Goal: Navigation & Orientation: Find specific page/section

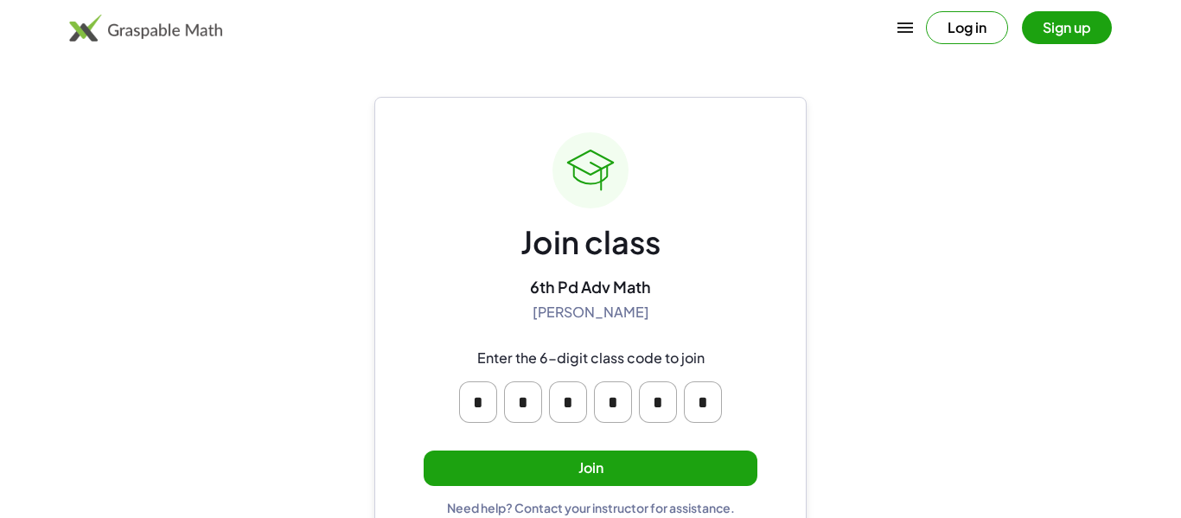
scroll to position [33, 0]
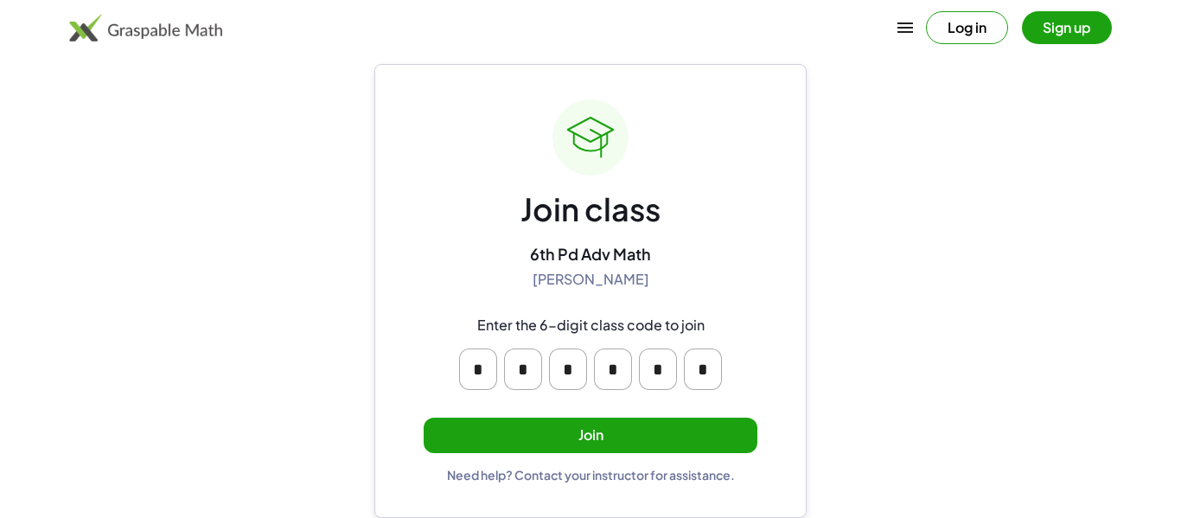
click at [648, 433] on button "Join" at bounding box center [591, 435] width 334 height 35
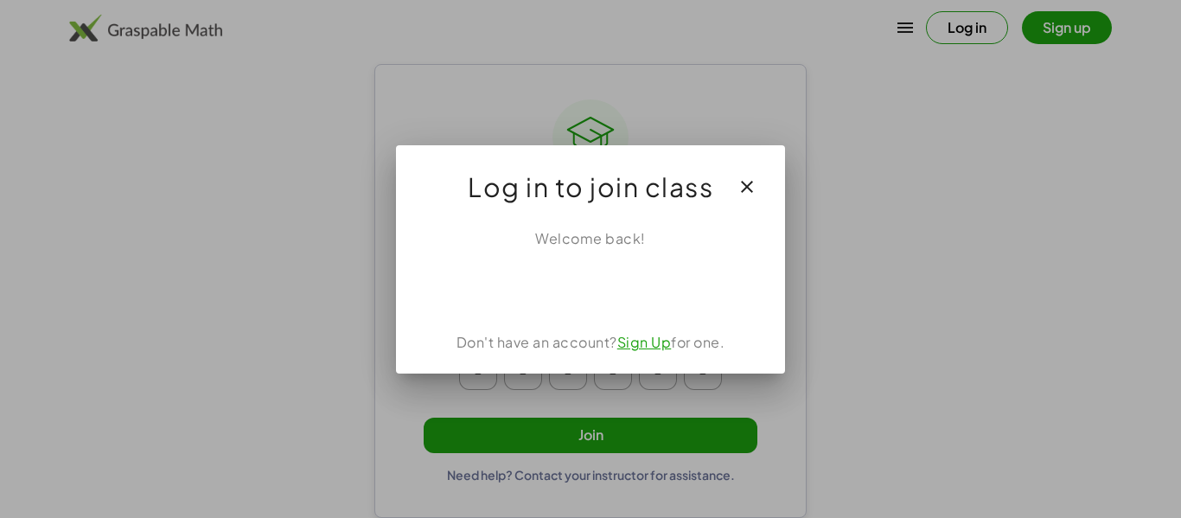
click at [751, 192] on icon "button" at bounding box center [747, 186] width 21 height 21
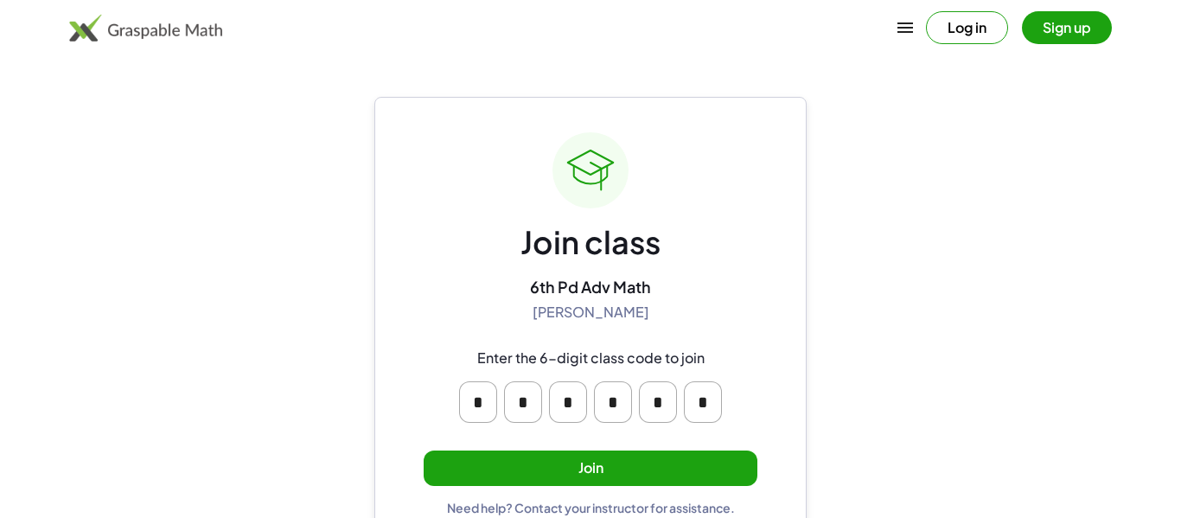
scroll to position [33, 0]
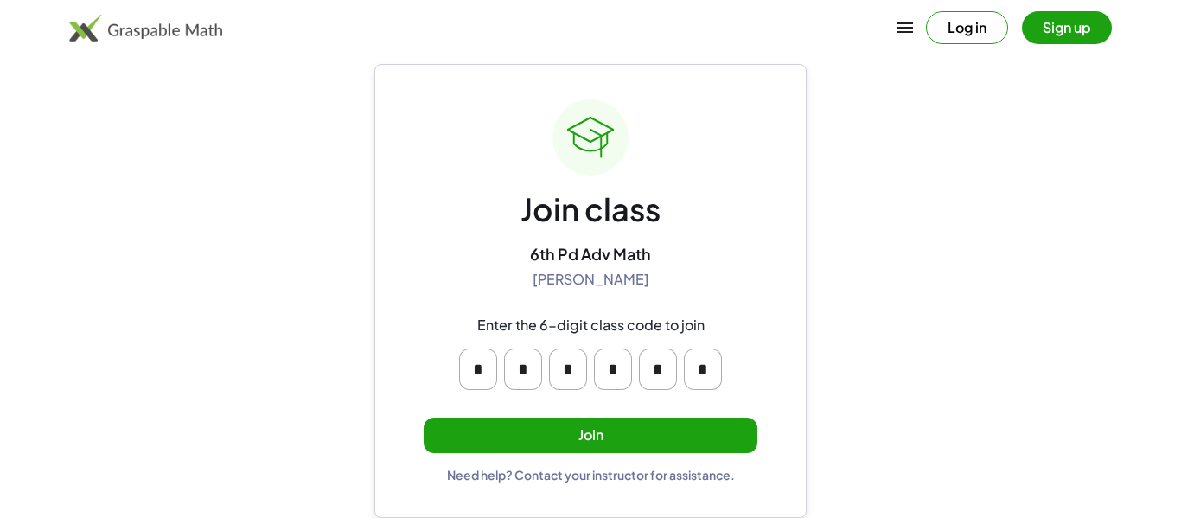
click at [698, 438] on button "Join" at bounding box center [591, 435] width 334 height 35
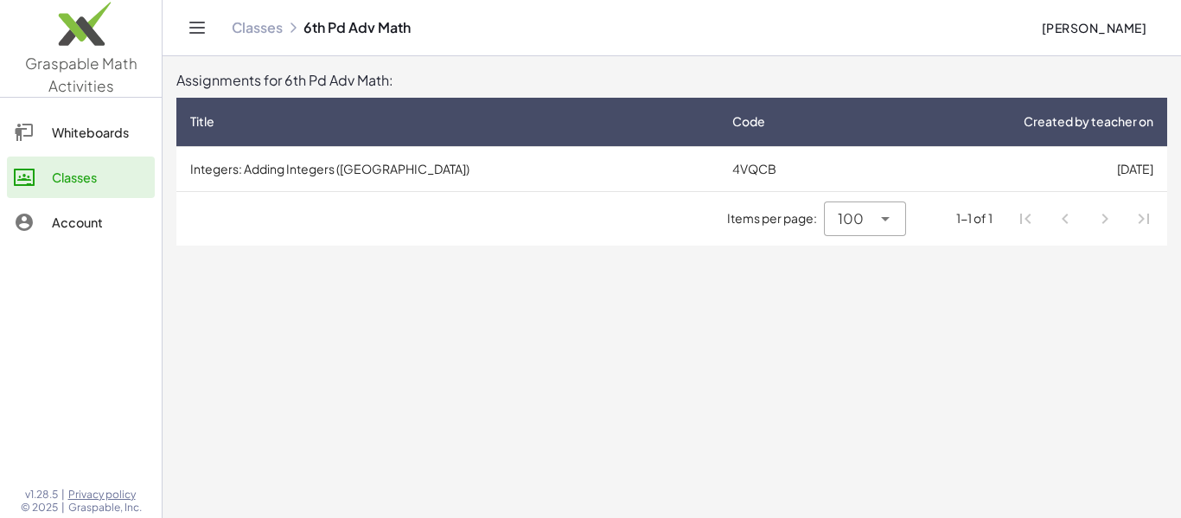
click at [202, 29] on icon "Toggle navigation" at bounding box center [197, 27] width 21 height 21
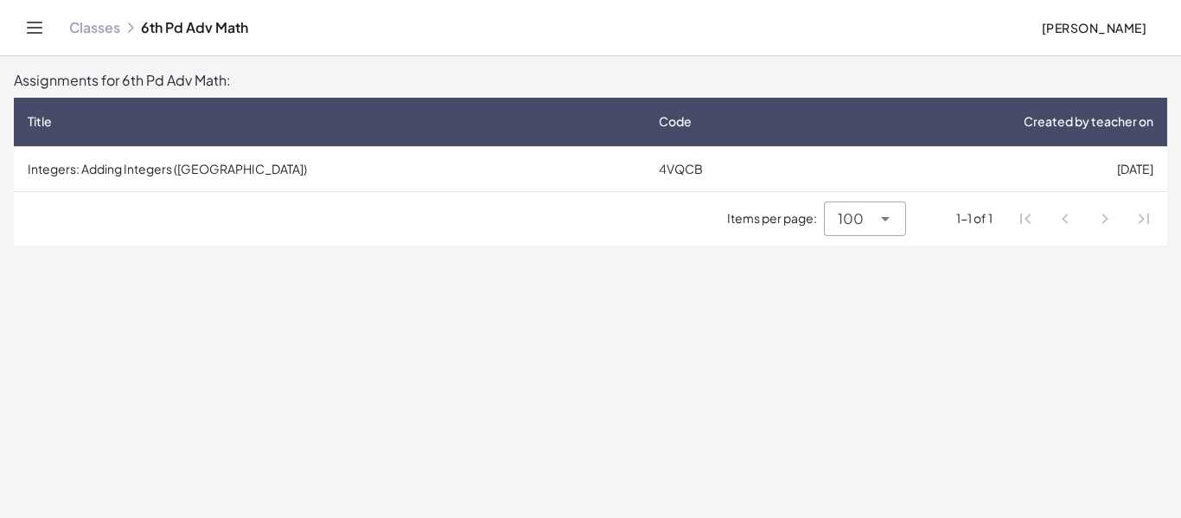
click at [22, 34] on button "Toggle navigation" at bounding box center [35, 28] width 28 height 28
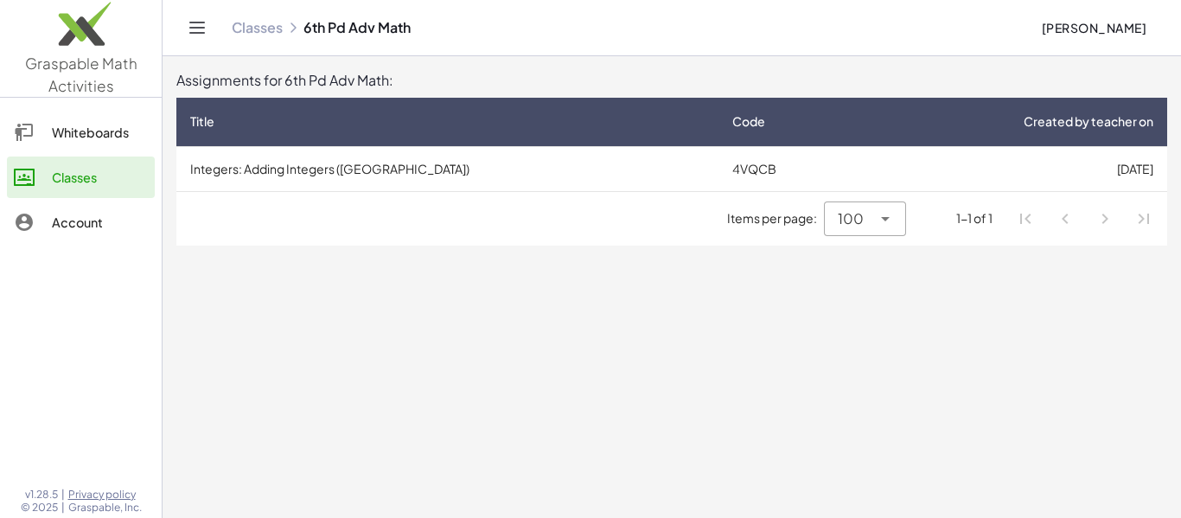
click at [571, 296] on main "Assignments for 6th Pd Adv Math: Title Code Created by teacher on Integers: Add…" at bounding box center [672, 259] width 1018 height 518
